Goal: Obtain resource: Download file/media

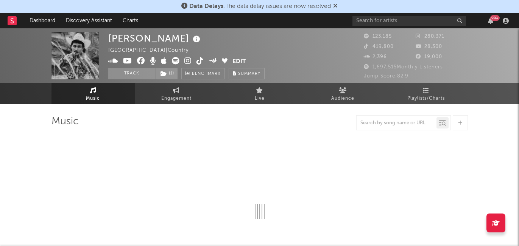
select select "6m"
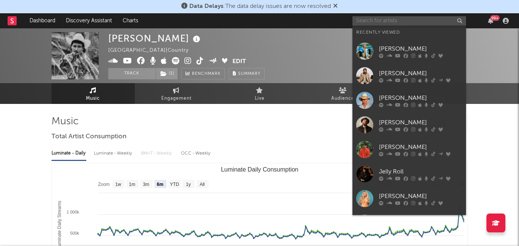
click at [398, 22] on input "text" at bounding box center [409, 20] width 114 height 9
drag, startPoint x: 400, startPoint y: 95, endPoint x: 400, endPoint y: 100, distance: 4.5
click at [400, 96] on div "[PERSON_NAME]" at bounding box center [420, 98] width 83 height 9
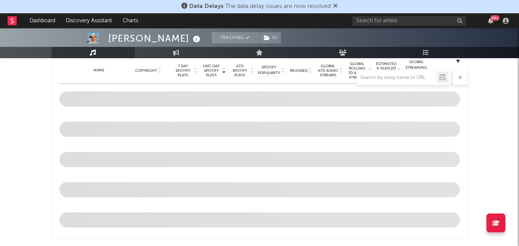
select select "6m"
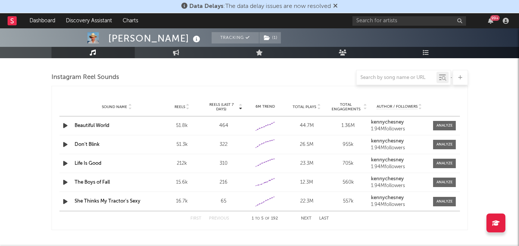
scroll to position [661, 0]
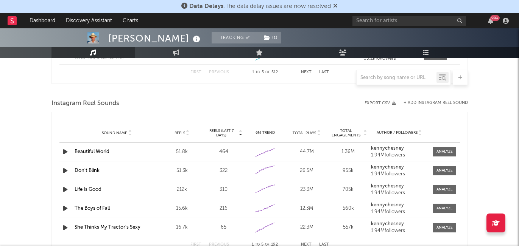
click at [432, 104] on button "+ Add Instagram Reel Sound" at bounding box center [436, 103] width 64 height 4
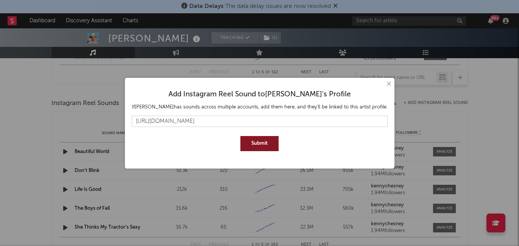
type input "[URL][DOMAIN_NAME]"
click at [254, 141] on button "Submit" at bounding box center [259, 143] width 38 height 15
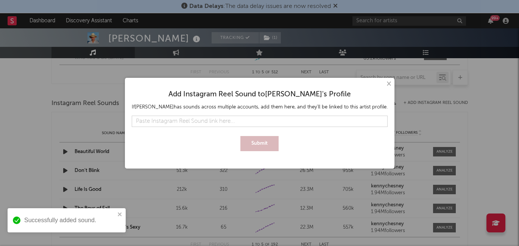
click at [388, 86] on button "×" at bounding box center [388, 84] width 8 height 8
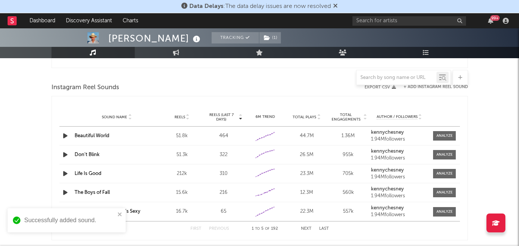
scroll to position [681, 0]
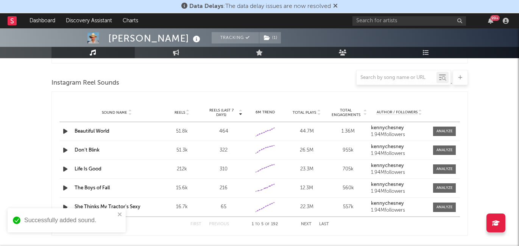
click at [221, 112] on span "Reels (last 7 days)" at bounding box center [221, 112] width 33 height 9
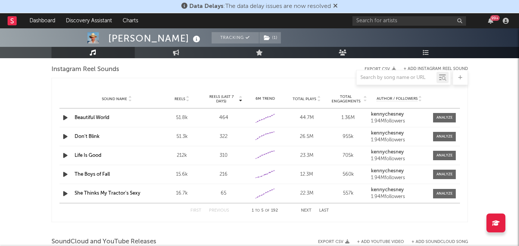
scroll to position [697, 0]
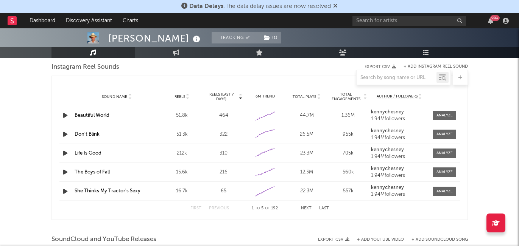
click at [306, 208] on button "Next" at bounding box center [306, 209] width 11 height 4
click at [302, 208] on button "Next" at bounding box center [306, 209] width 11 height 4
click at [441, 133] on div at bounding box center [444, 135] width 16 height 6
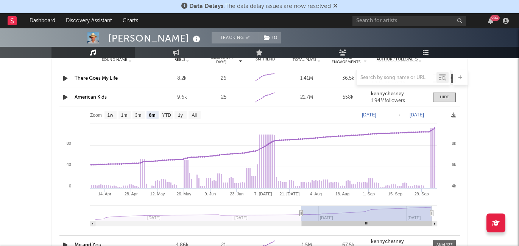
scroll to position [735, 0]
click at [136, 115] on text "3m" at bounding box center [138, 114] width 6 height 5
select select "3m"
type input "[DATE]"
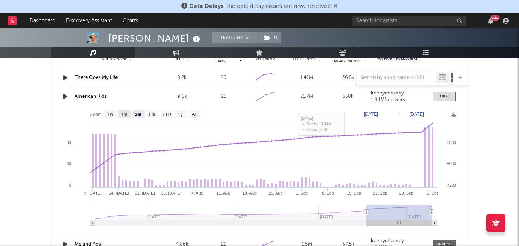
click at [125, 115] on text "1m" at bounding box center [124, 114] width 6 height 5
select select "1m"
type input "[DATE]"
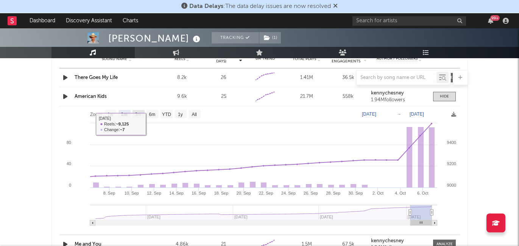
click at [139, 114] on text "3m" at bounding box center [138, 114] width 6 height 5
select select "3m"
type input "[DATE]"
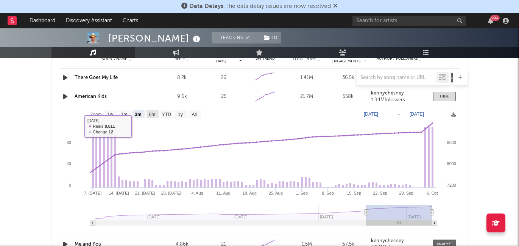
click at [151, 116] on text "6m" at bounding box center [152, 114] width 6 height 5
select select "6m"
type input "[DATE]"
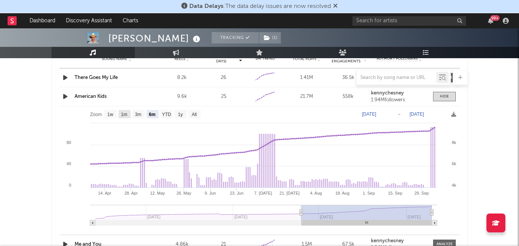
click at [124, 112] on text "1m" at bounding box center [124, 114] width 6 height 5
select select "1m"
type input "[DATE]"
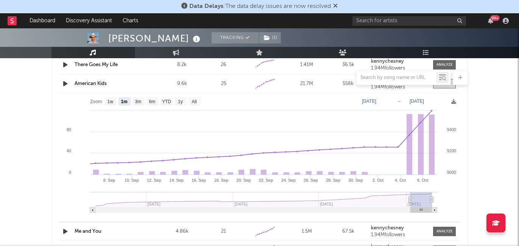
scroll to position [739, 0]
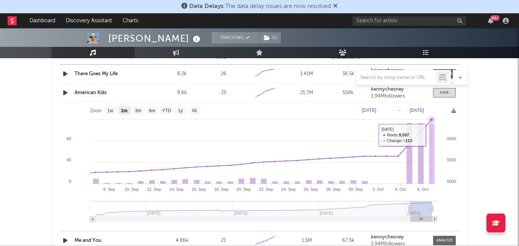
click at [434, 128] on rect at bounding box center [432, 154] width 6 height 61
click at [424, 128] on icon at bounding box center [257, 147] width 347 height 54
click at [224, 92] on div "25" at bounding box center [224, 93] width 38 height 8
click at [393, 89] on strong "kennychesney" at bounding box center [387, 89] width 33 height 5
click at [453, 110] on icon at bounding box center [453, 110] width 5 height 5
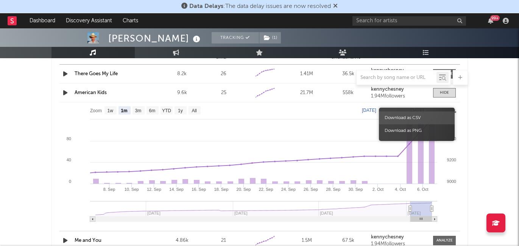
click at [407, 118] on span "Download as CSV" at bounding box center [417, 118] width 76 height 13
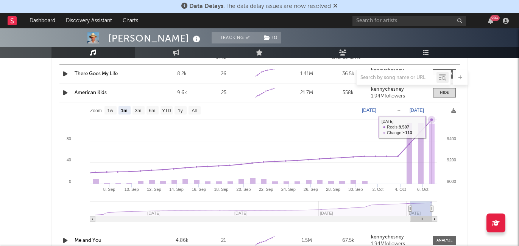
click at [432, 132] on rect at bounding box center [432, 154] width 6 height 61
click at [449, 94] on div at bounding box center [444, 93] width 9 height 6
